Goal: Find specific page/section: Find specific page/section

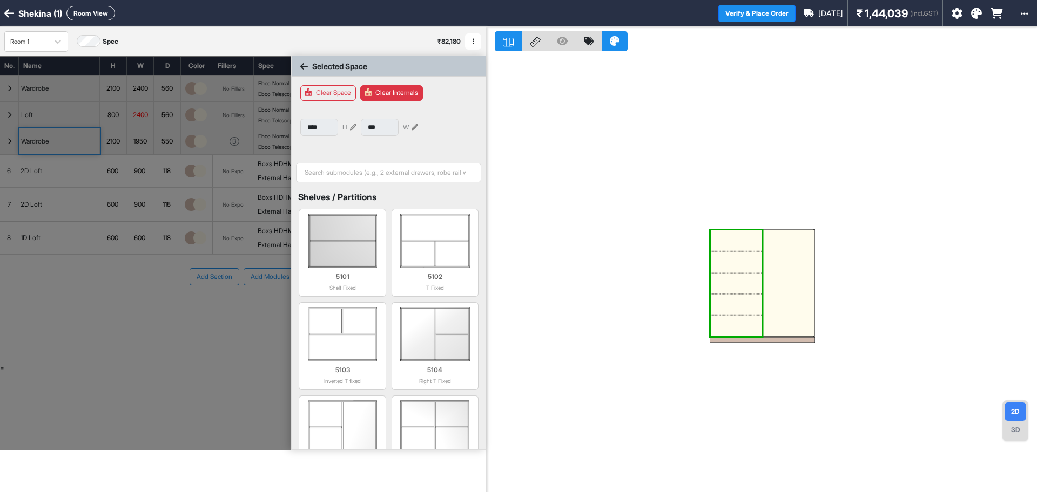
click at [11, 8] on icon at bounding box center [9, 13] width 10 height 11
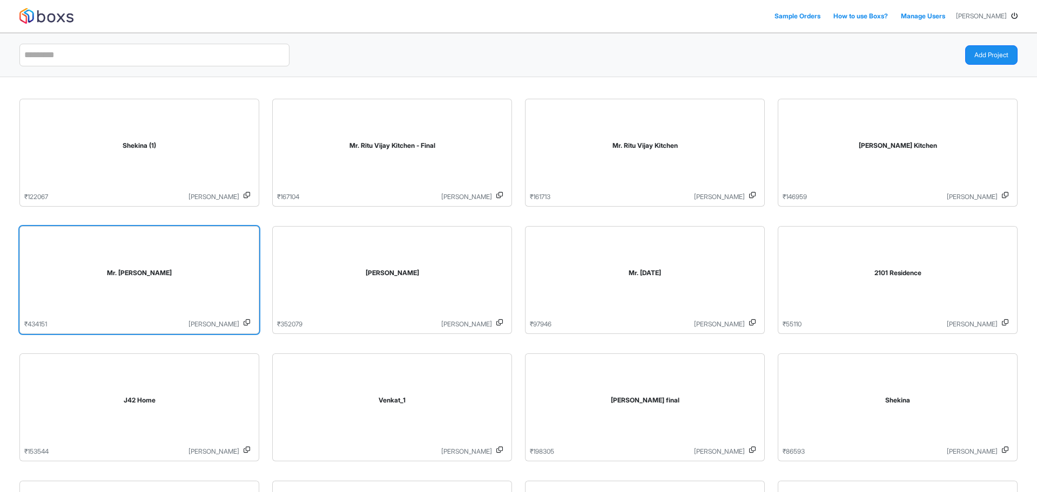
click at [175, 280] on div "Mr. [PERSON_NAME]" at bounding box center [139, 275] width 230 height 89
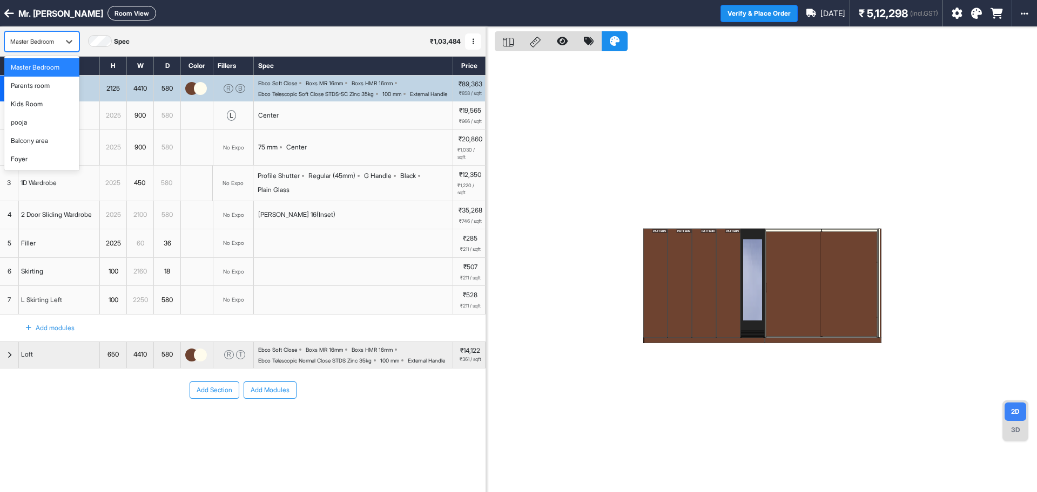
click at [22, 42] on div "Master Bedroom" at bounding box center [32, 41] width 44 height 9
click at [46, 116] on div "pooja" at bounding box center [41, 122] width 75 height 18
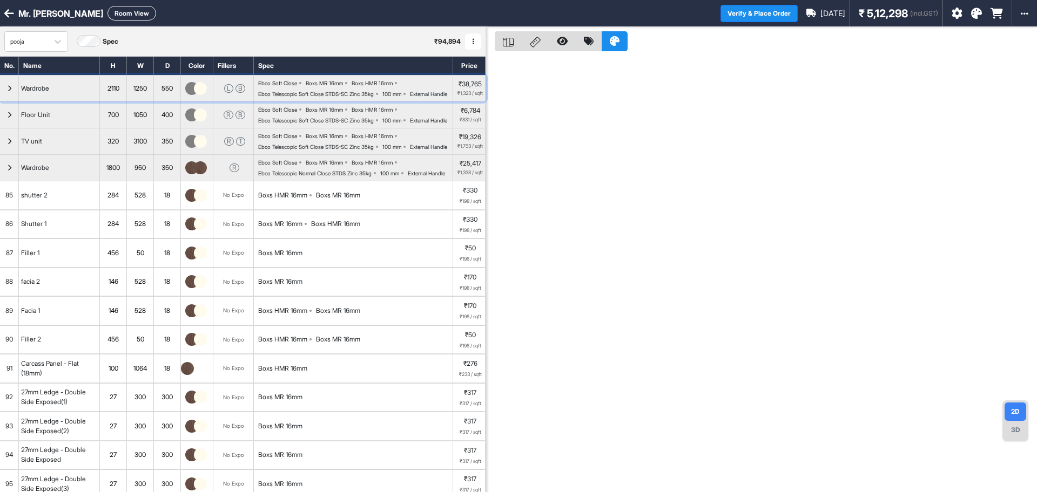
click at [327, 95] on div "Ebco Telescopic Soft Close STDS-SC Zinc 35kg" at bounding box center [316, 94] width 116 height 6
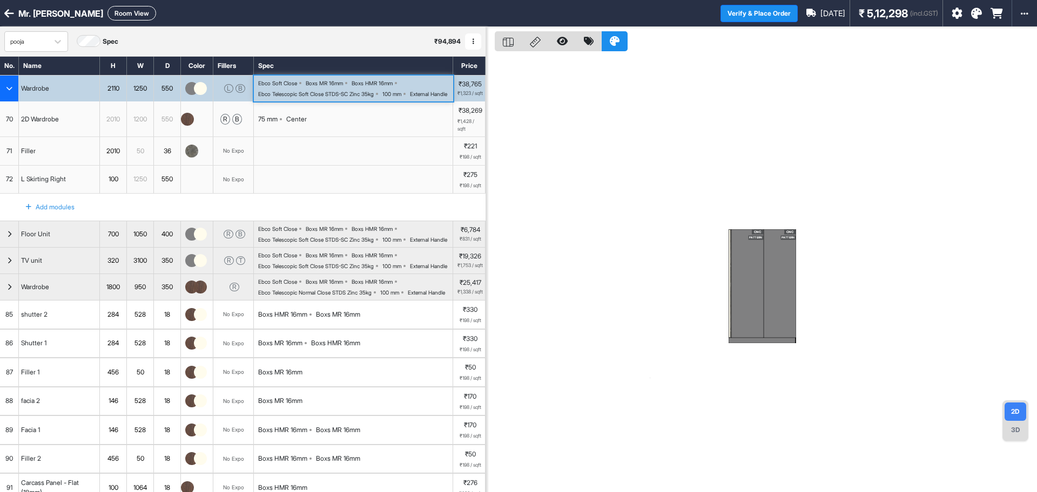
click at [750, 268] on div "CNC PATTERN" at bounding box center [747, 283] width 32 height 109
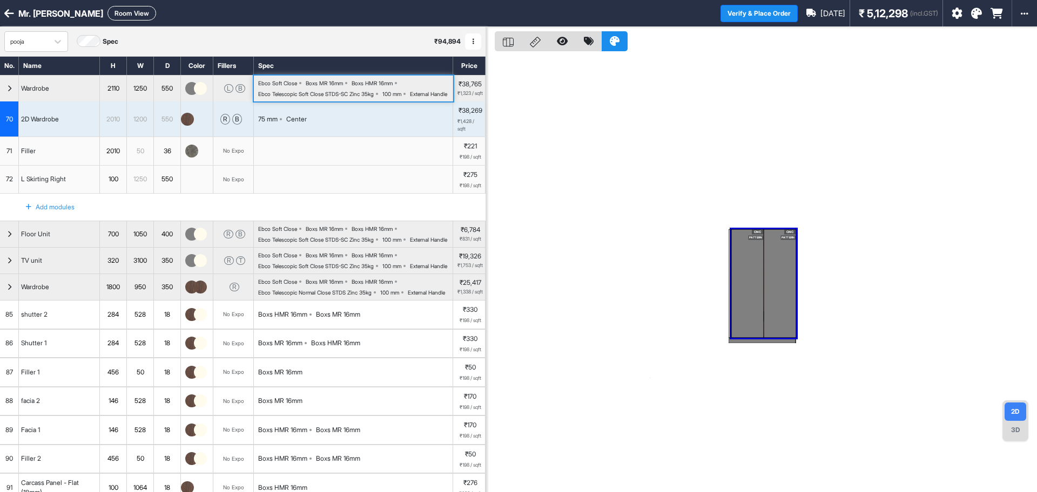
click at [750, 268] on div "CNC PATTERN" at bounding box center [747, 283] width 32 height 109
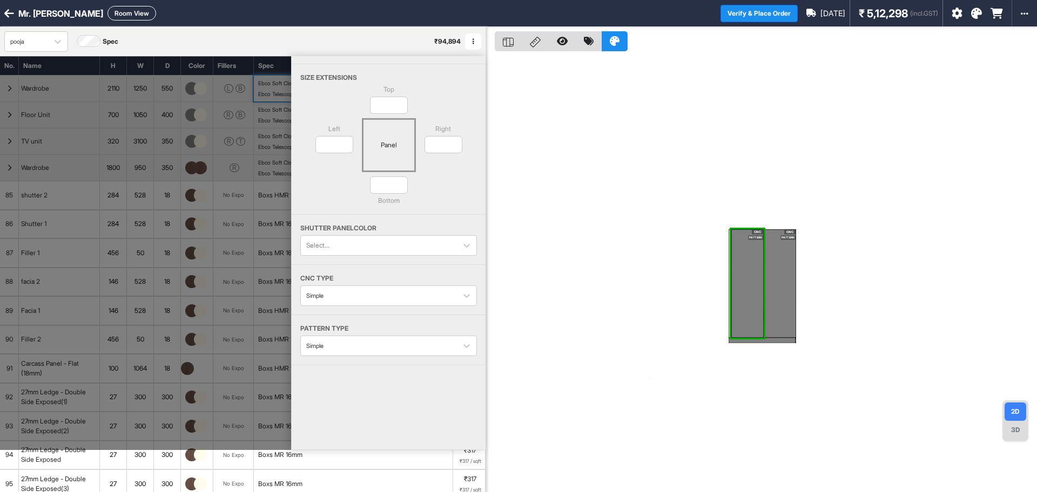
scroll to position [78, 0]
click at [395, 297] on div at bounding box center [378, 295] width 145 height 12
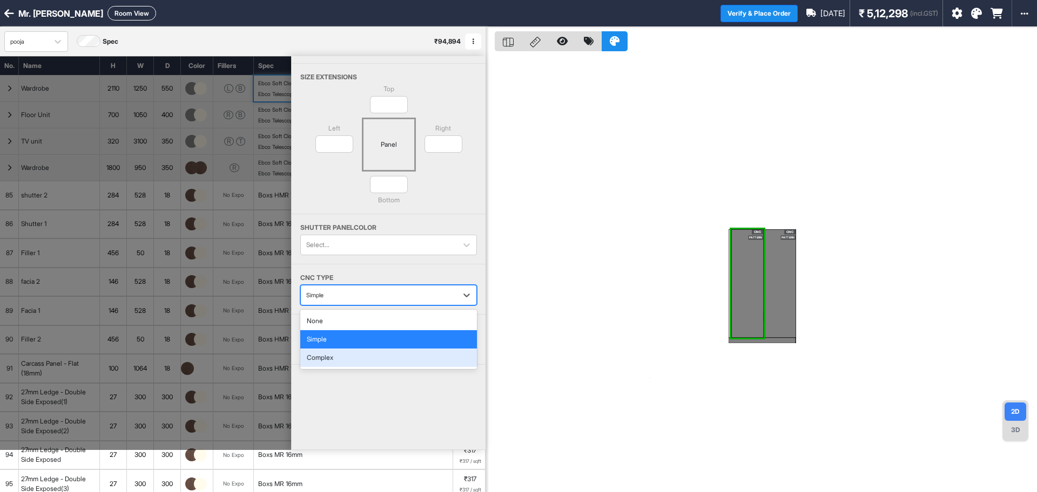
click at [376, 362] on div "Complex" at bounding box center [388, 358] width 177 height 18
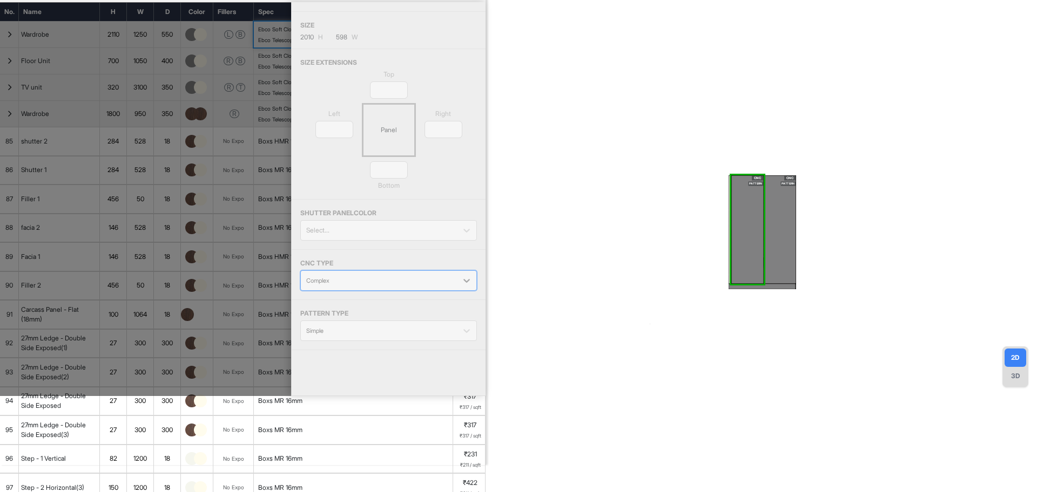
scroll to position [37, 0]
click at [772, 239] on div "CNC PATTERN" at bounding box center [780, 229] width 32 height 109
click at [775, 236] on div "CNC PATTERN" at bounding box center [780, 229] width 32 height 109
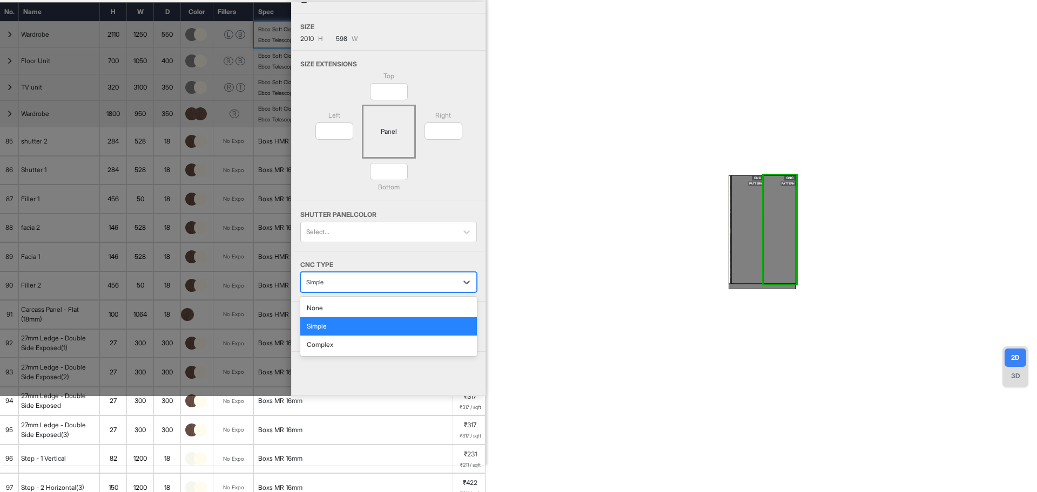
click at [333, 286] on div at bounding box center [378, 282] width 145 height 12
click at [330, 347] on div "Complex" at bounding box center [388, 345] width 177 height 18
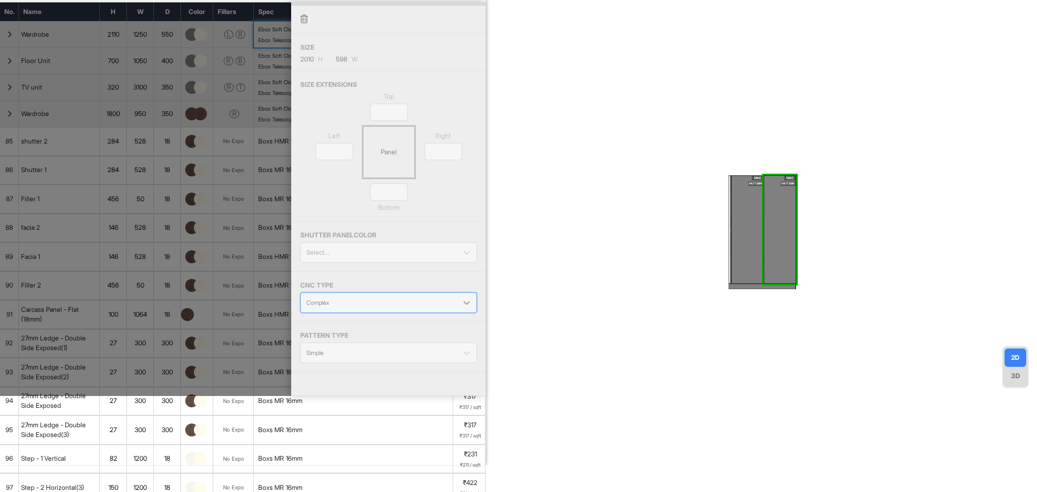
scroll to position [0, 0]
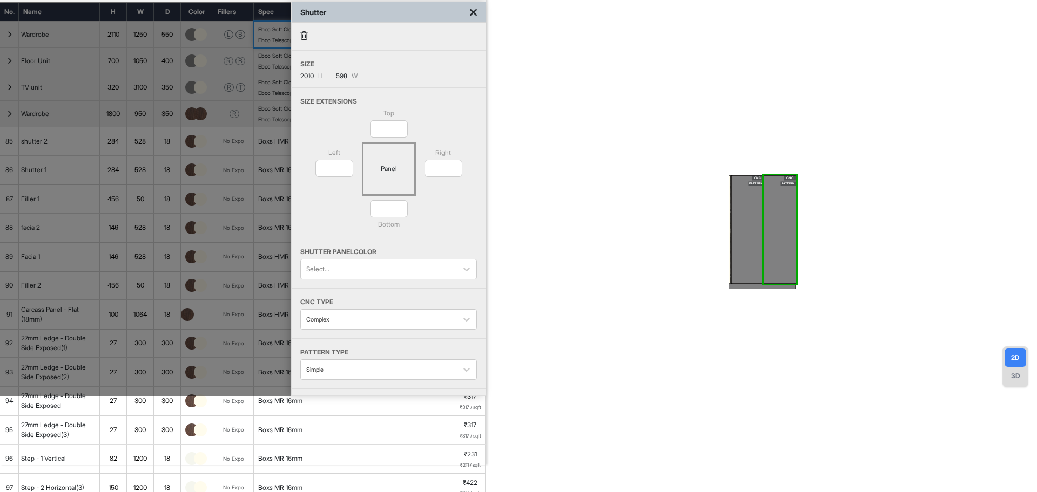
click at [472, 11] on icon at bounding box center [473, 12] width 7 height 11
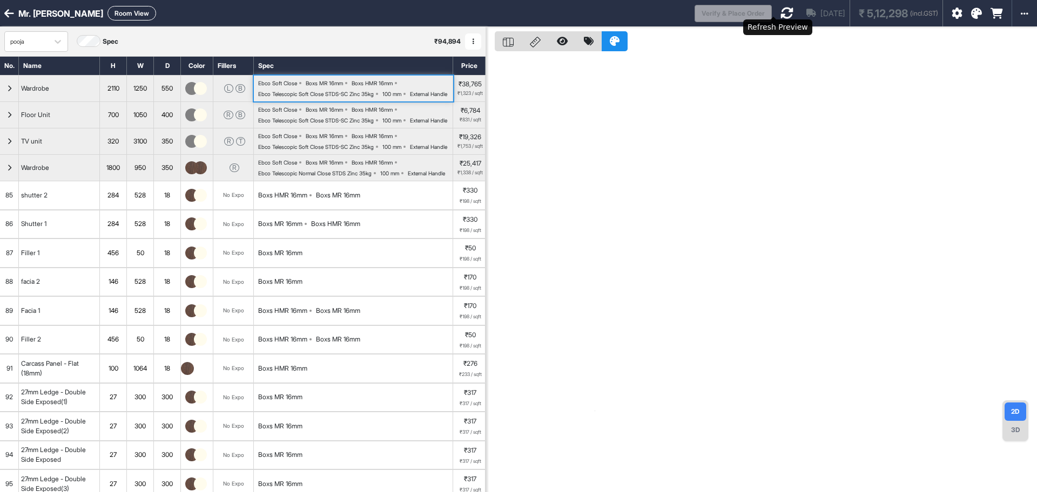
click at [780, 15] on icon at bounding box center [786, 12] width 13 height 13
click at [44, 42] on div "pooja" at bounding box center [26, 41] width 43 height 16
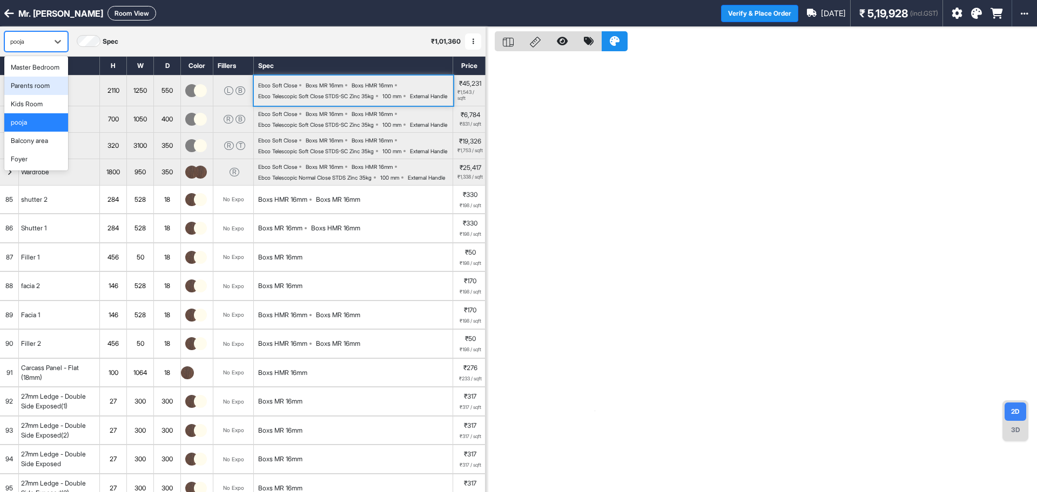
click at [45, 91] on div "Parents room" at bounding box center [30, 86] width 39 height 10
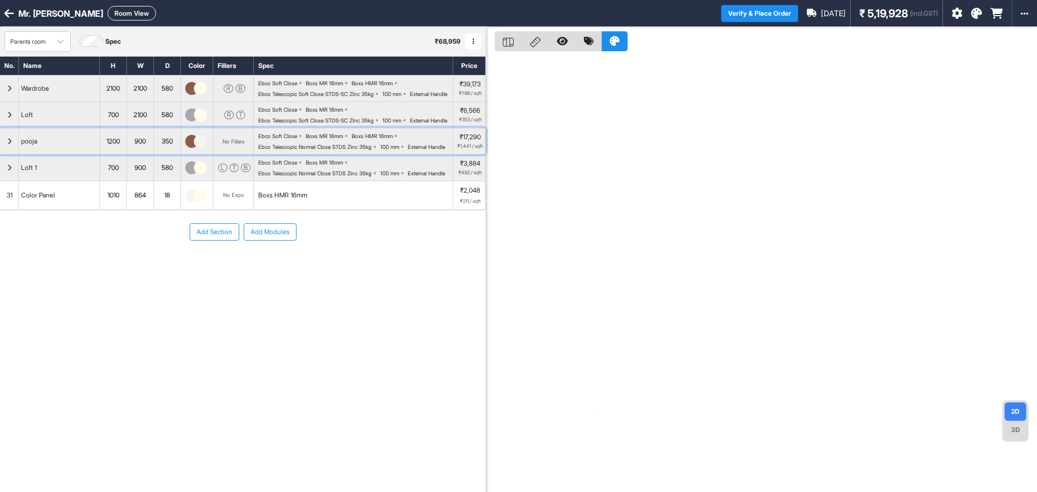
click at [48, 154] on div "pooja" at bounding box center [59, 142] width 81 height 26
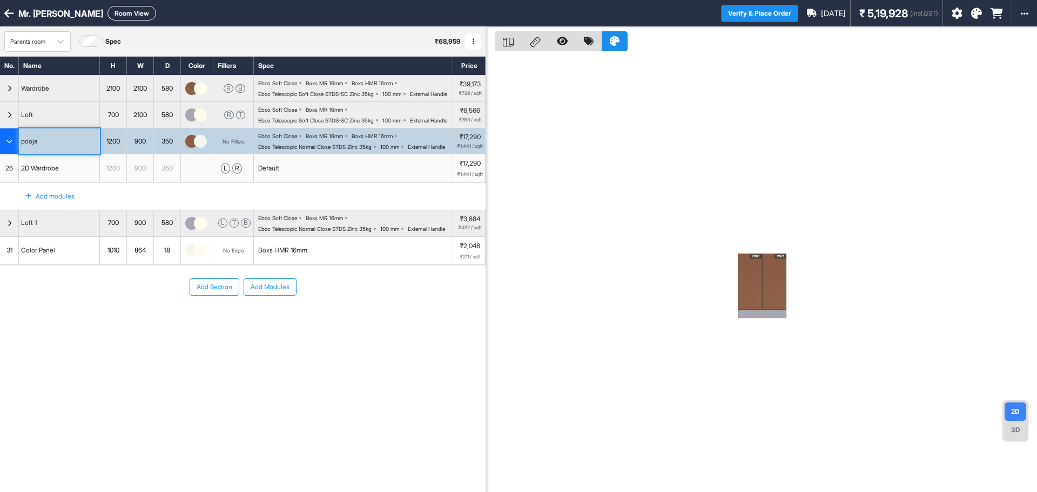
click at [326, 139] on div "Boxs MR 16mm" at bounding box center [324, 136] width 37 height 6
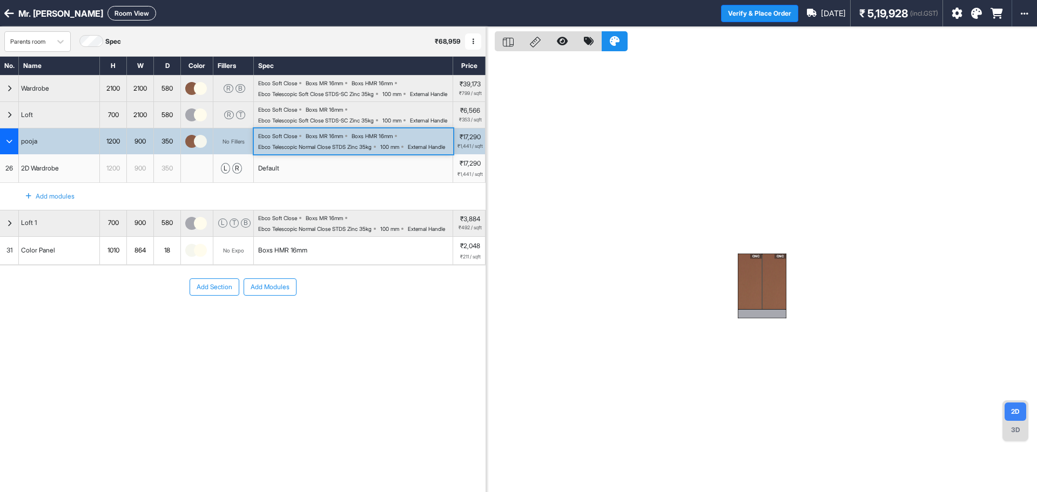
click at [326, 139] on div "Boxs MR 16mm" at bounding box center [324, 136] width 37 height 6
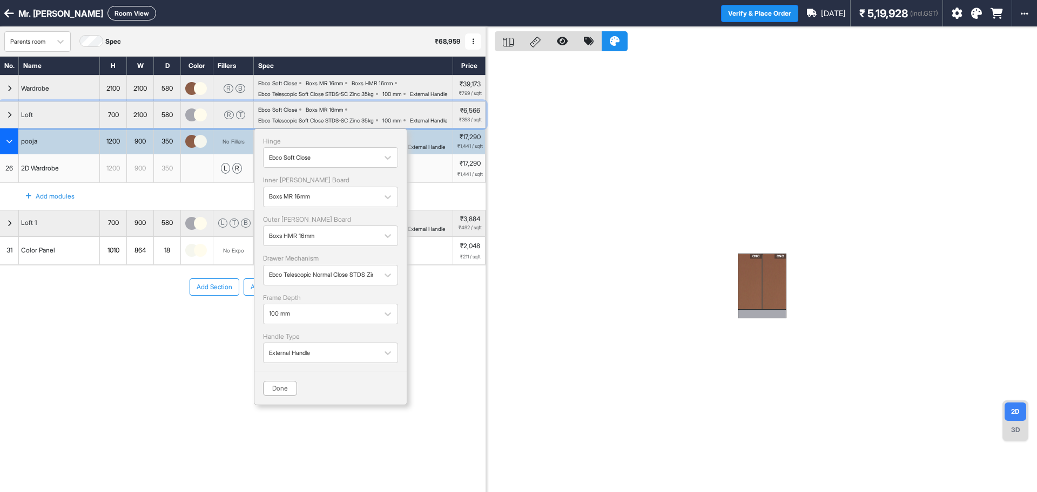
click at [374, 124] on div "Ebco Soft Close Boxs MR 16mm Ebco Telescopic Soft Close STDS-SC Zinc 35kg 100 m…" at bounding box center [355, 114] width 194 height 17
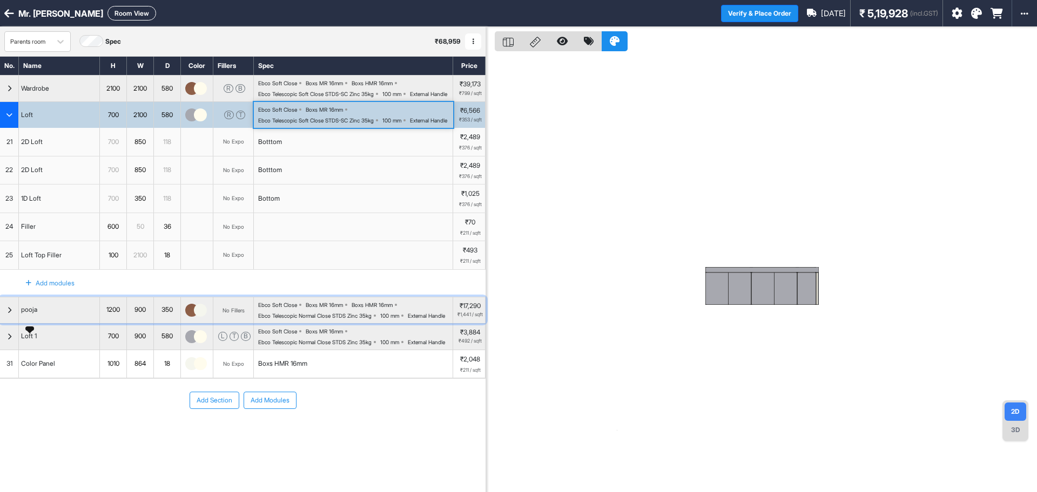
click at [26, 316] on div "pooja" at bounding box center [29, 310] width 21 height 12
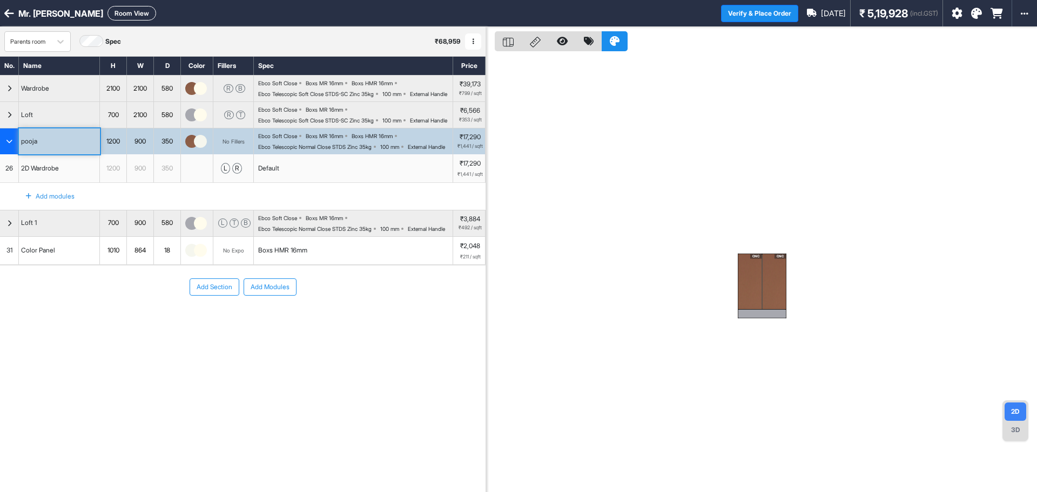
click at [757, 286] on div "CNC" at bounding box center [750, 282] width 24 height 56
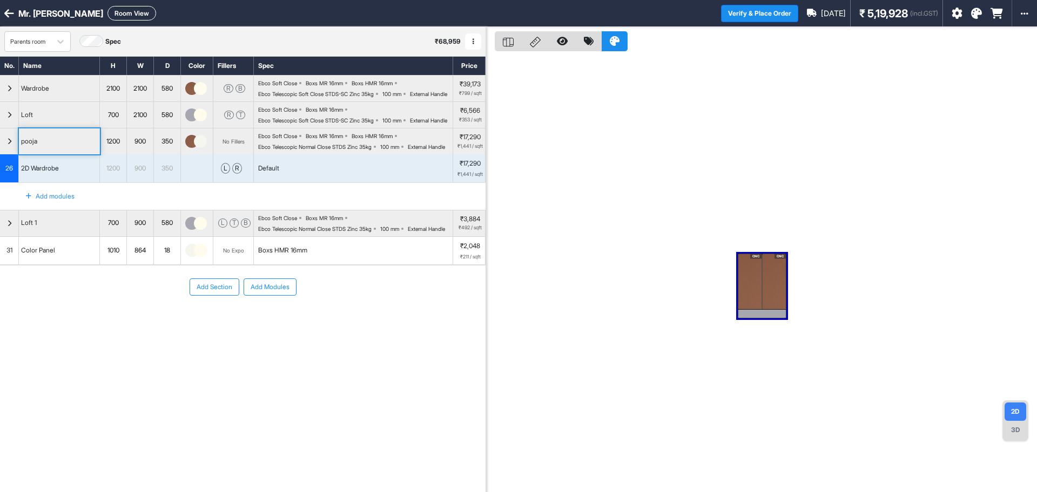
click at [757, 286] on div "CNC" at bounding box center [750, 282] width 24 height 56
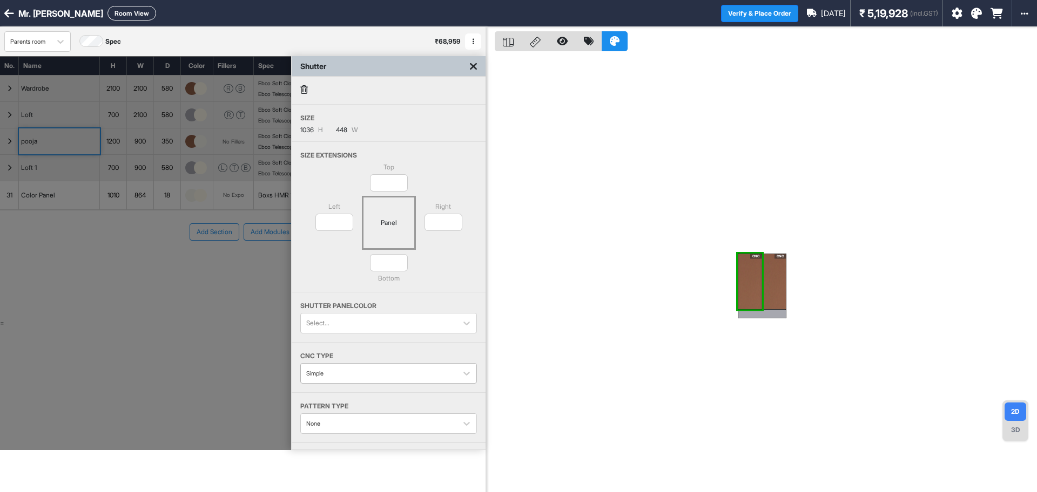
scroll to position [58, 0]
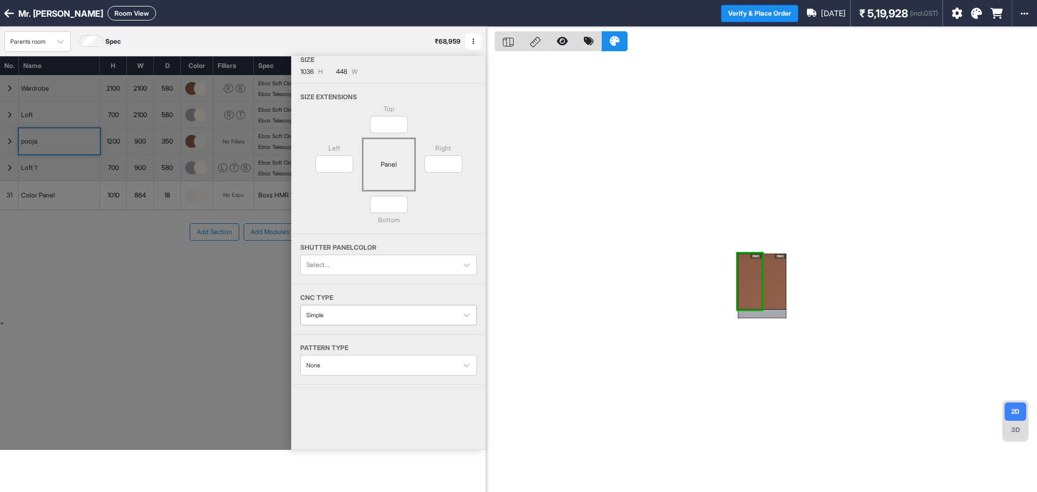
click at [374, 326] on div "Simple" at bounding box center [388, 315] width 177 height 21
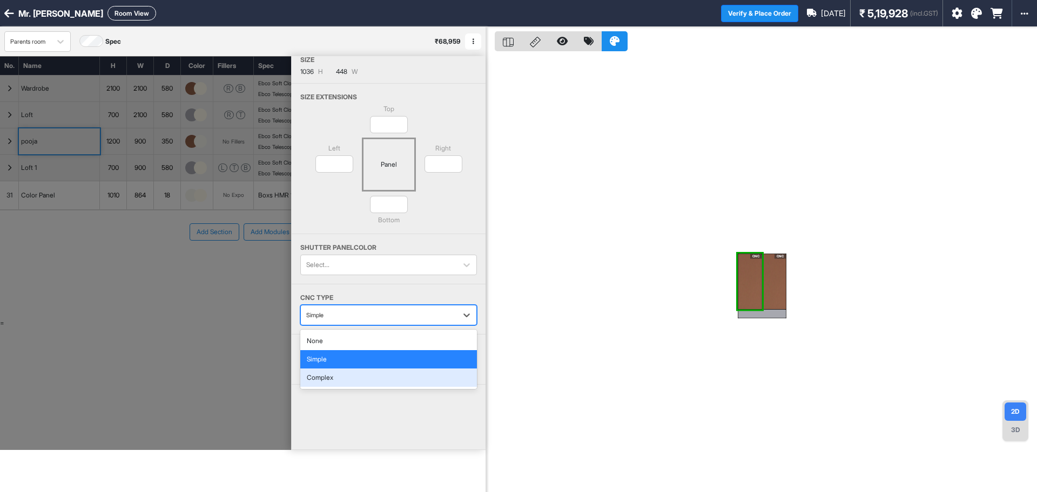
click at [355, 386] on div "Complex" at bounding box center [388, 378] width 177 height 18
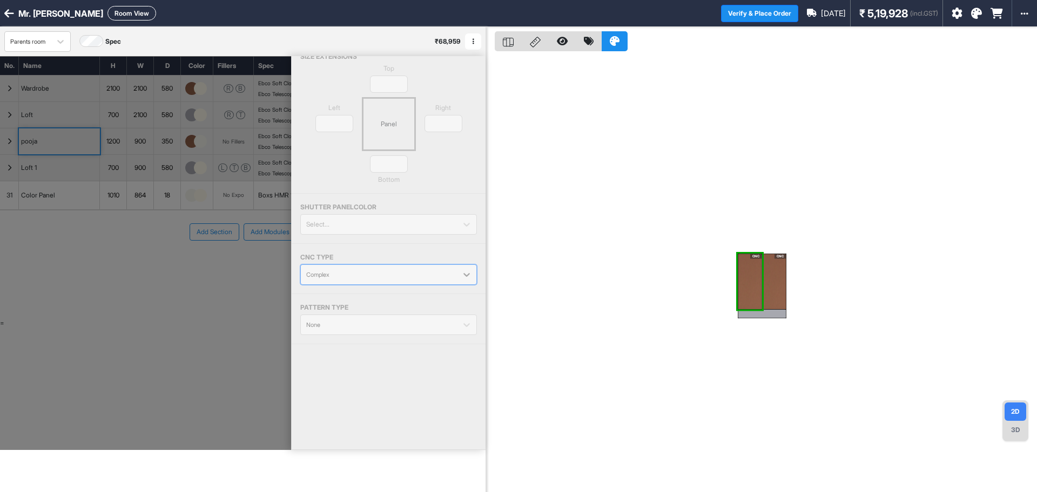
scroll to position [27, 0]
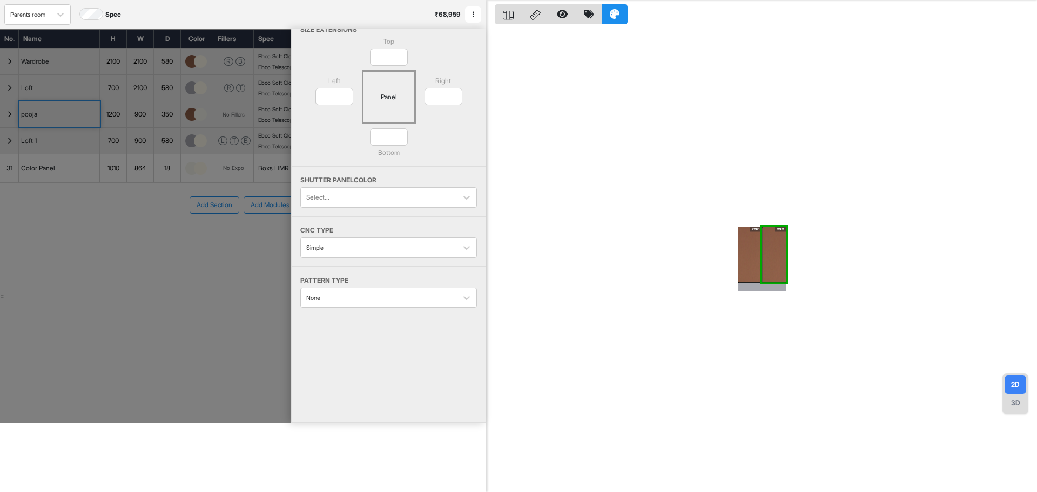
click at [773, 252] on div "CNC" at bounding box center [774, 255] width 24 height 56
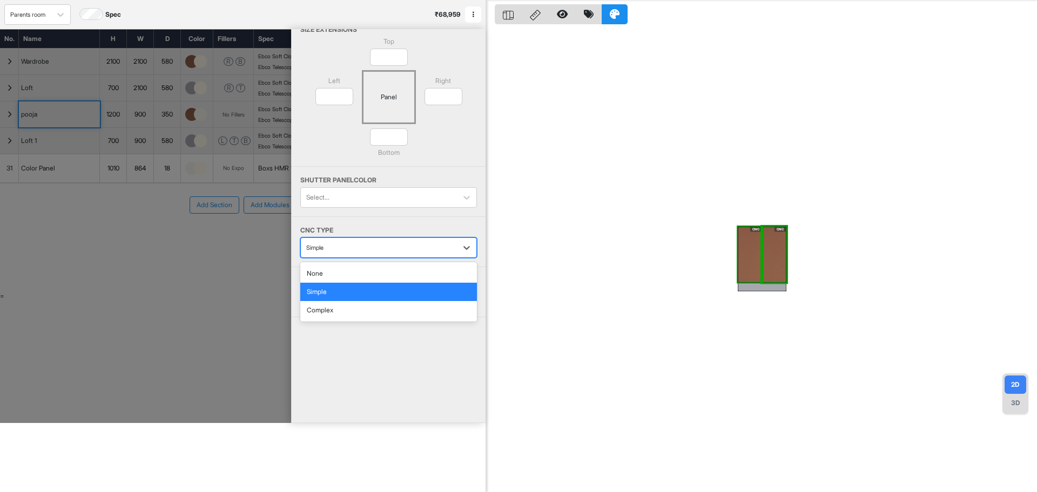
click at [366, 246] on div at bounding box center [378, 248] width 145 height 12
click at [349, 316] on div "Complex" at bounding box center [388, 310] width 177 height 18
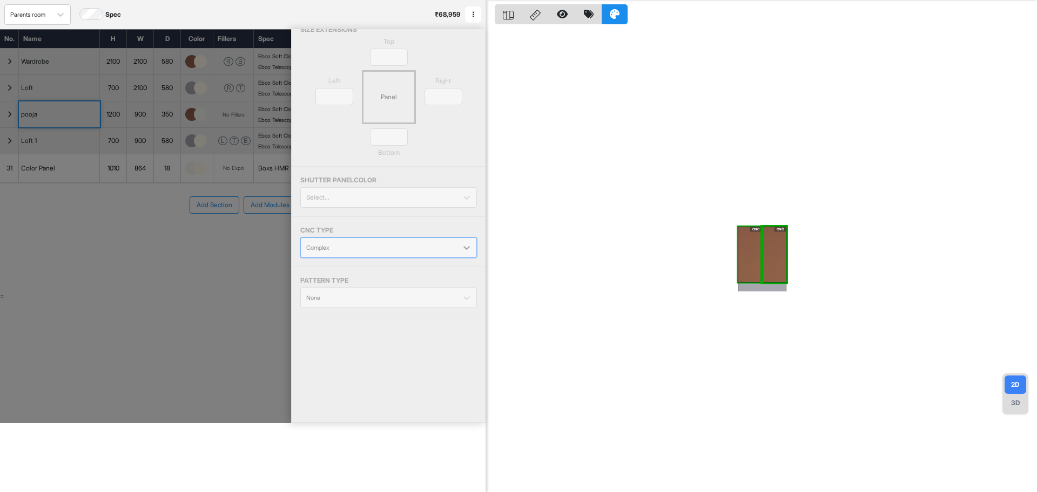
scroll to position [0, 0]
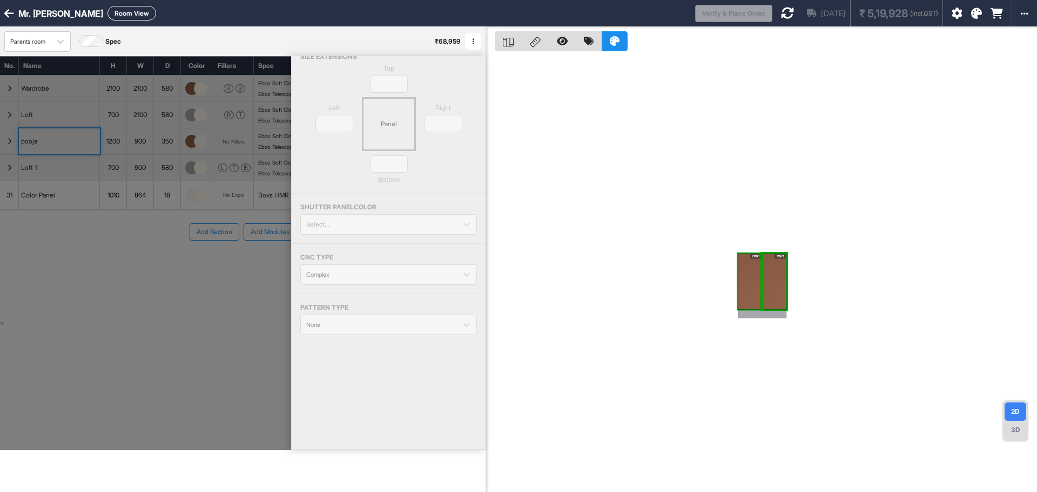
click at [212, 332] on div at bounding box center [145, 253] width 291 height 394
click at [781, 12] on icon at bounding box center [787, 12] width 13 height 13
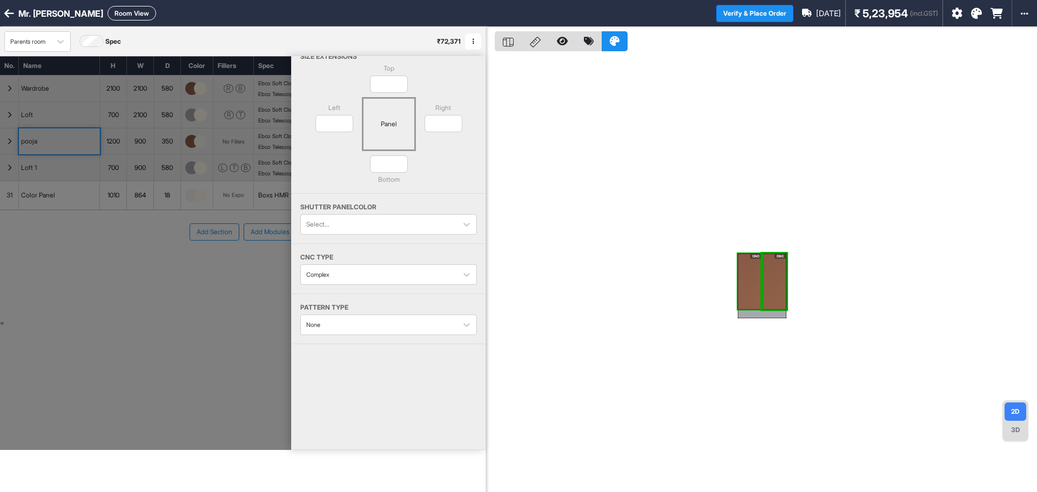
click at [40, 232] on div at bounding box center [145, 253] width 291 height 394
click at [61, 234] on div at bounding box center [145, 253] width 291 height 394
click at [21, 240] on div at bounding box center [145, 253] width 291 height 394
